Goal: Transaction & Acquisition: Purchase product/service

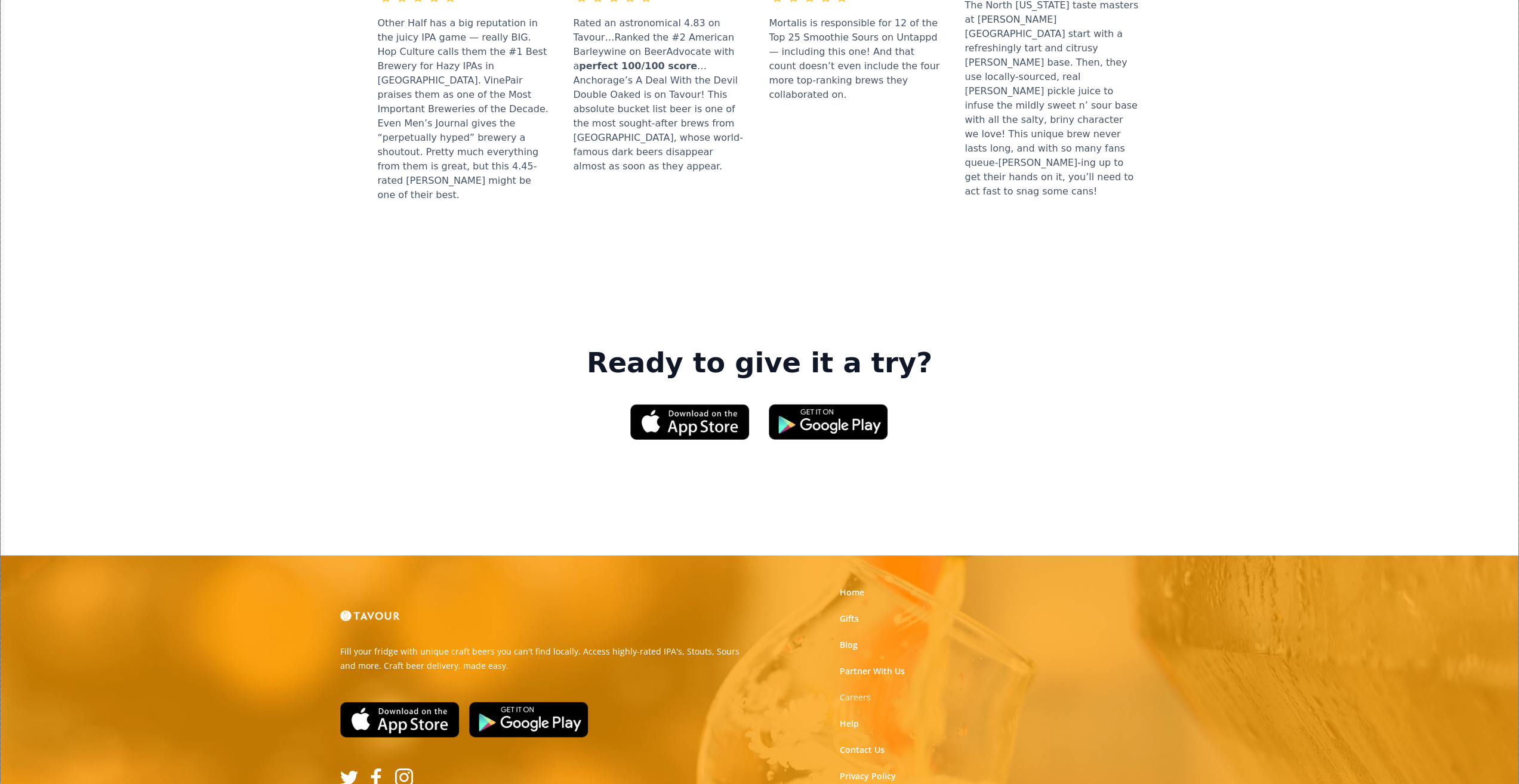
scroll to position [1591, 0]
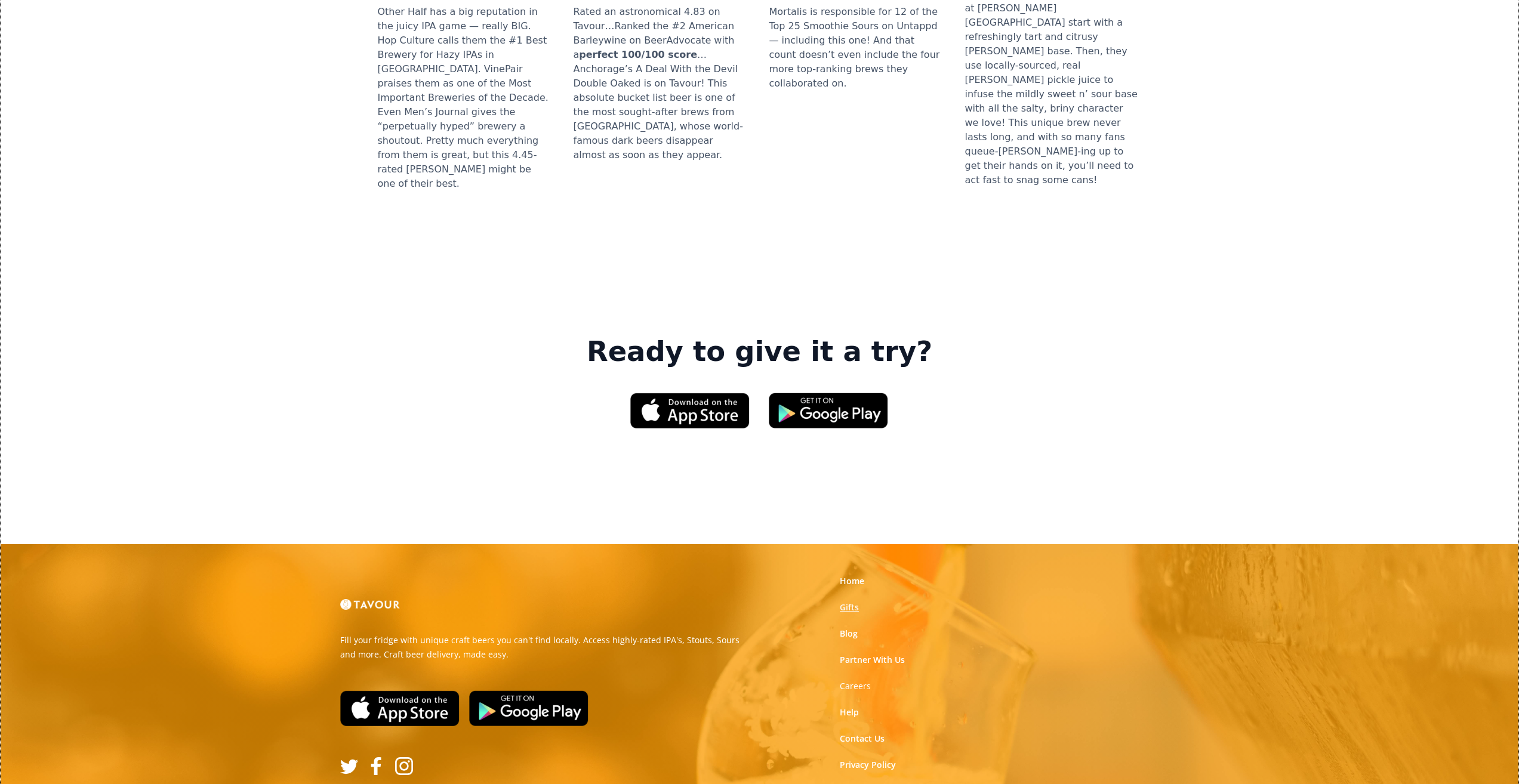
click at [859, 601] on link "Gifts" at bounding box center [849, 607] width 19 height 12
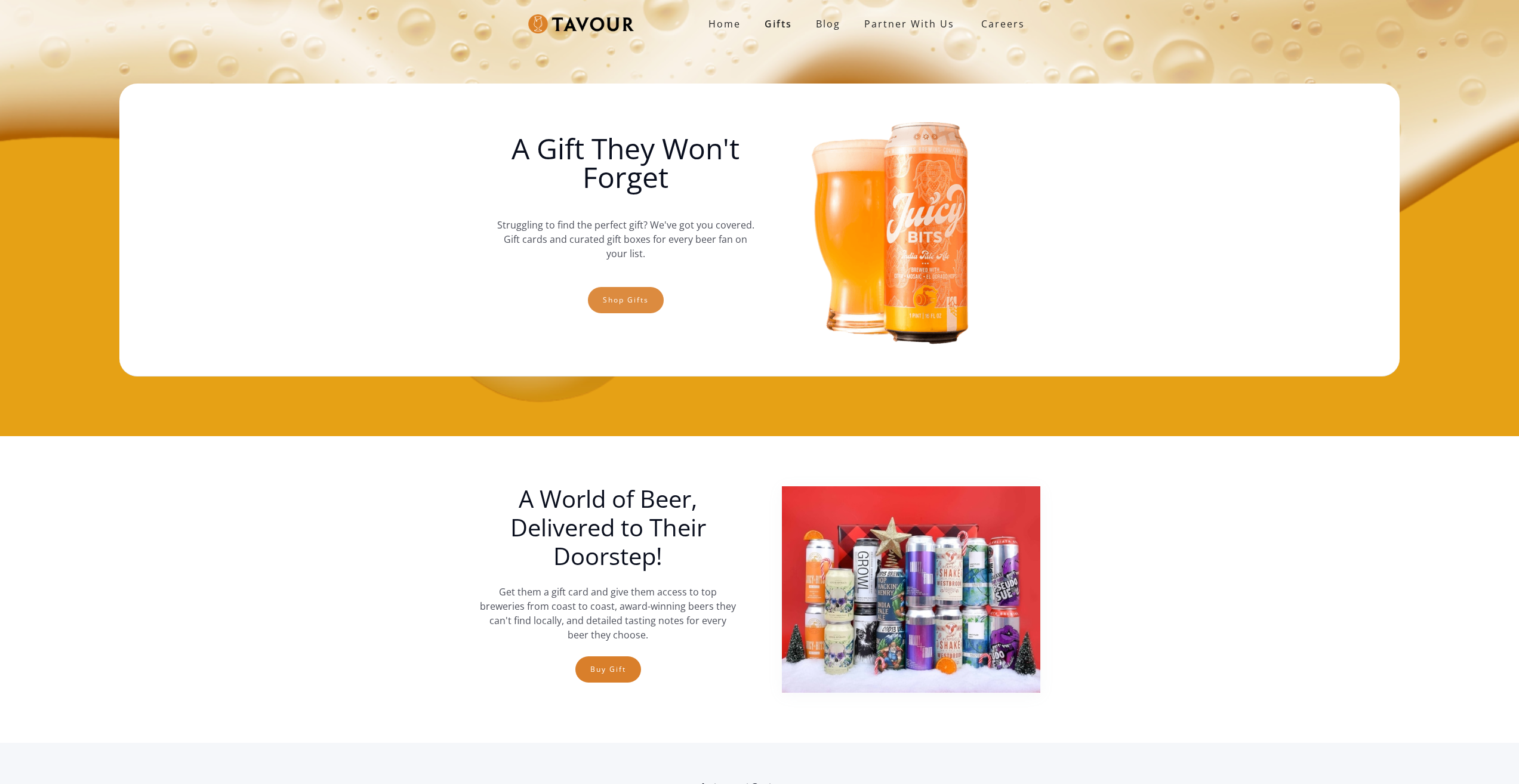
click at [660, 298] on link "Shop gifts" at bounding box center [626, 300] width 76 height 26
click at [658, 304] on link "Shop gifts" at bounding box center [626, 300] width 76 height 26
click at [610, 306] on link "Shop gifts" at bounding box center [626, 300] width 76 height 26
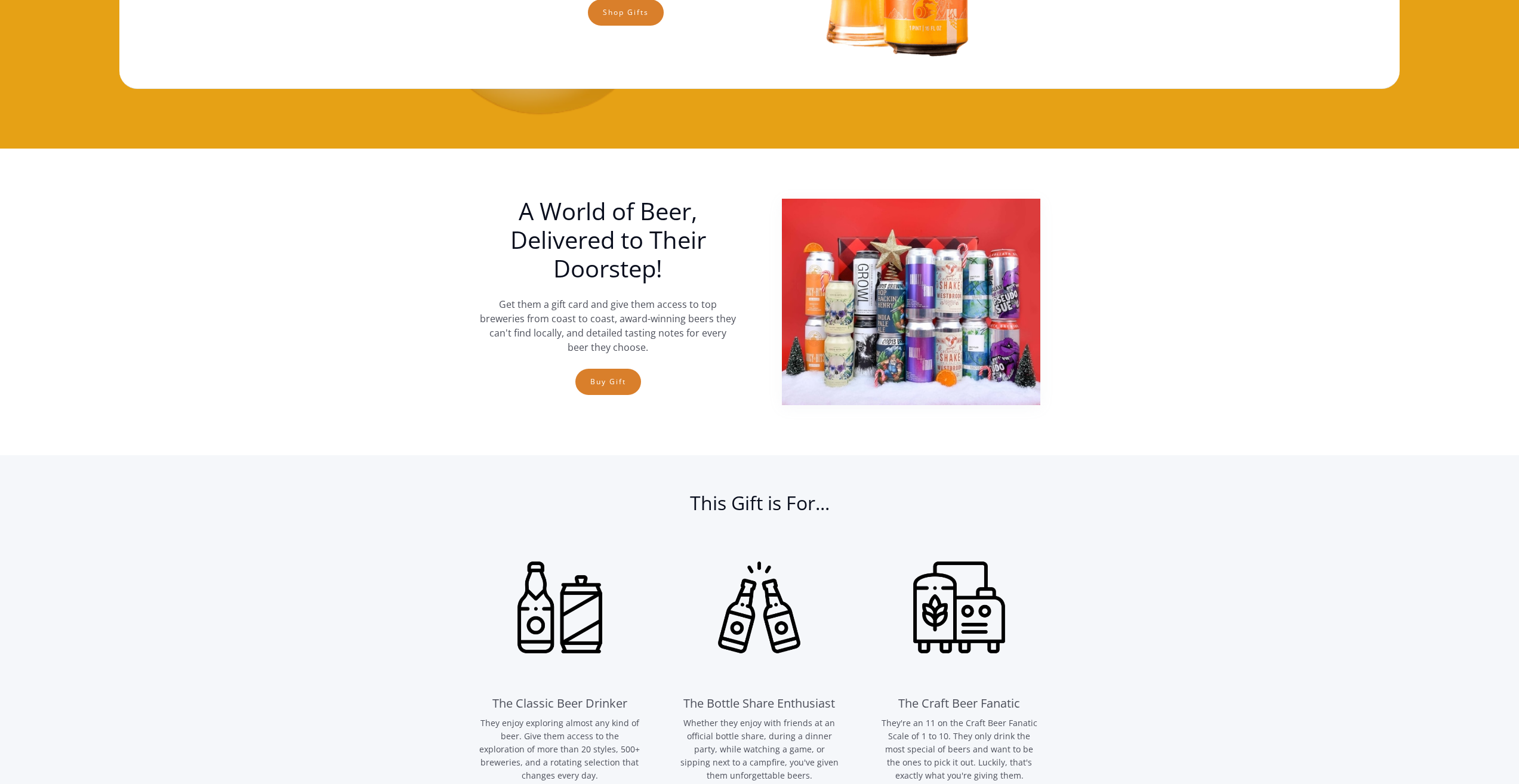
scroll to position [19, 0]
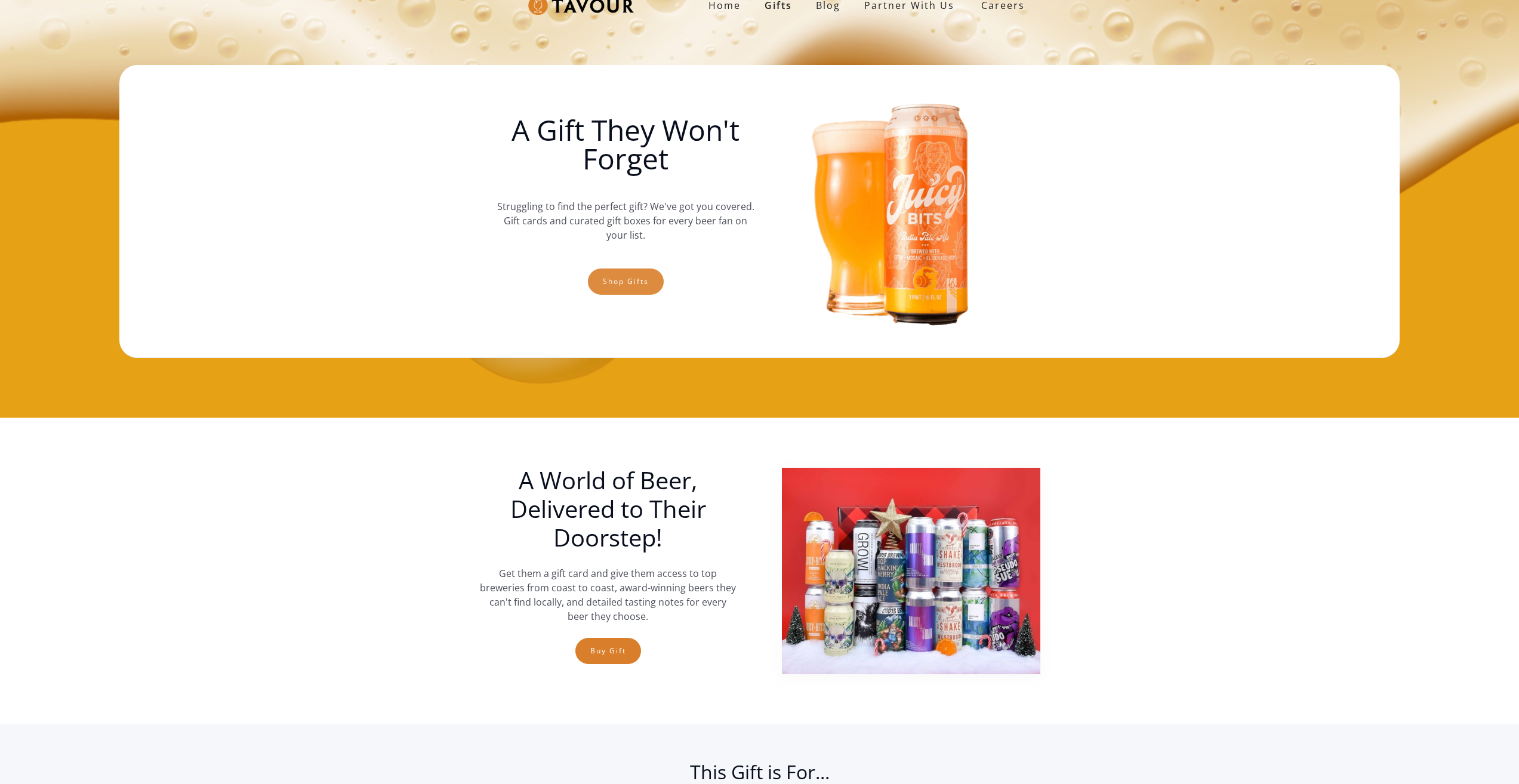
click at [639, 276] on link "Shop gifts" at bounding box center [626, 282] width 76 height 26
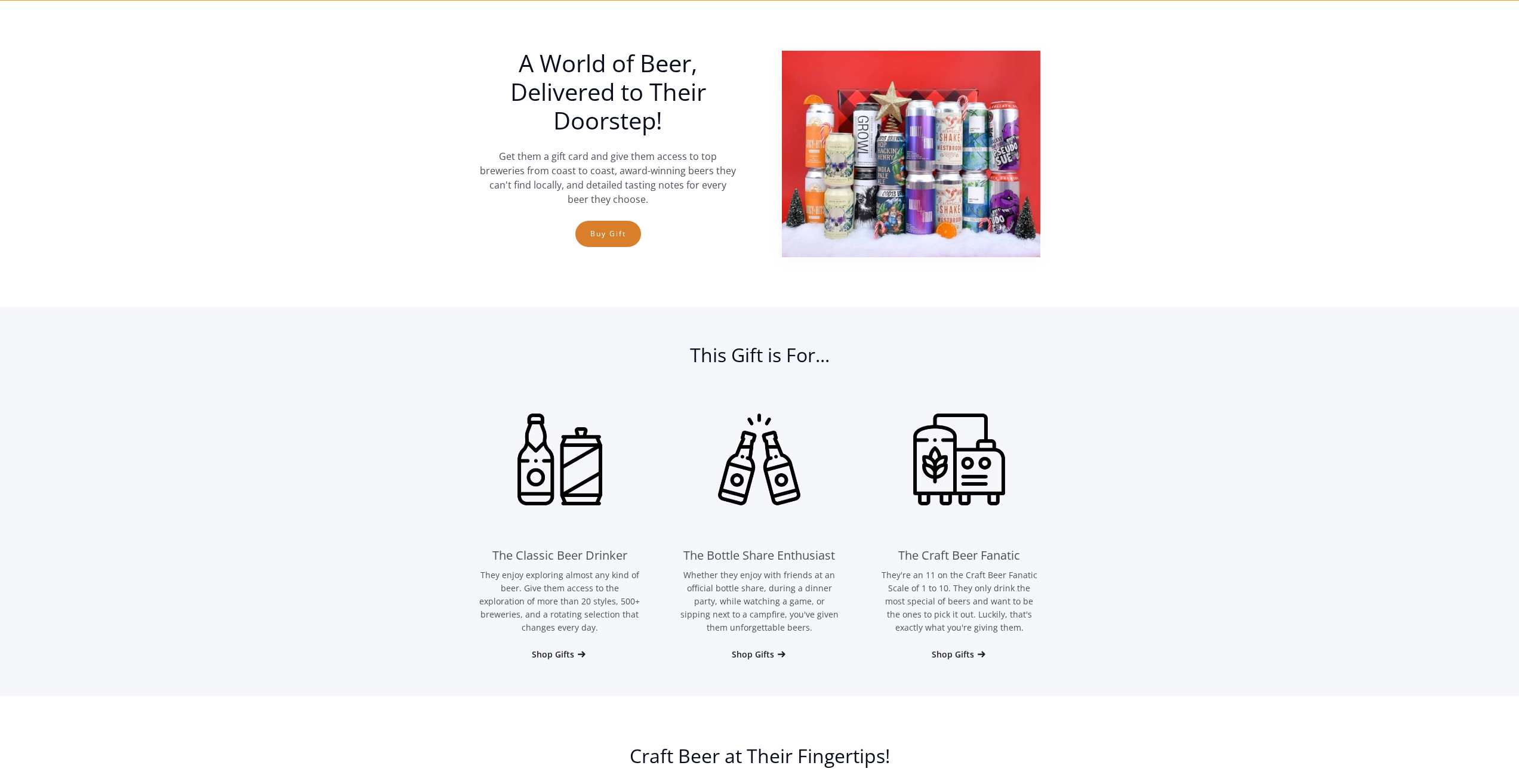
scroll to position [436, 0]
